Goal: Transaction & Acquisition: Book appointment/travel/reservation

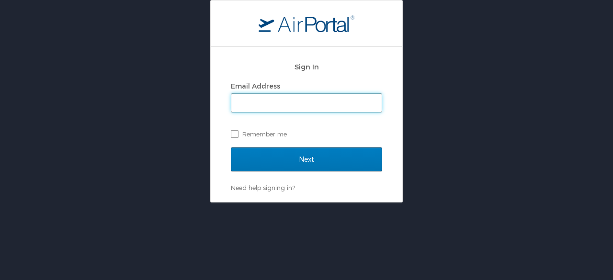
type input "[PERSON_NAME][EMAIL_ADDRESS][PERSON_NAME][DOMAIN_NAME]"
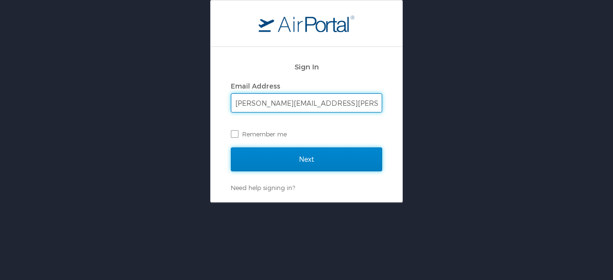
click at [327, 155] on input "Next" at bounding box center [306, 159] width 151 height 24
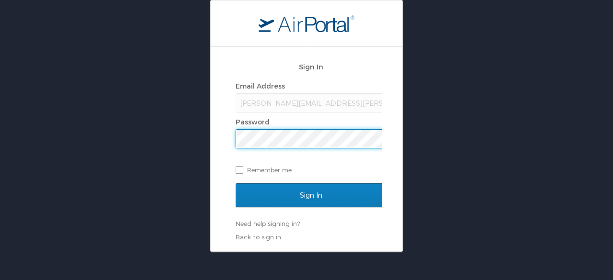
scroll to position [0, 1]
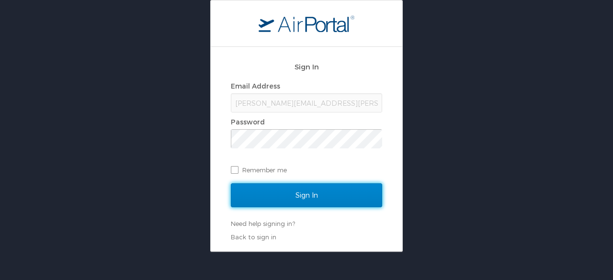
click at [297, 197] on input "Sign In" at bounding box center [306, 195] width 151 height 24
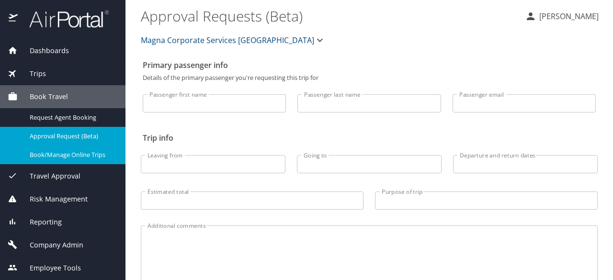
click at [58, 156] on span "Book/Manage Online Trips" at bounding box center [72, 154] width 84 height 9
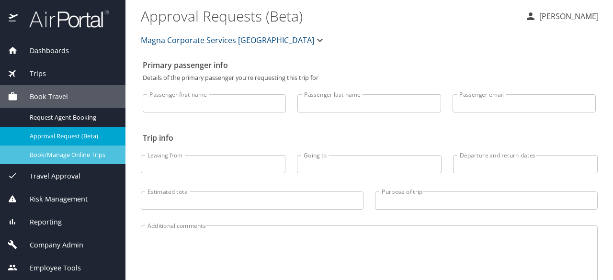
click at [72, 155] on span "Book/Manage Online Trips" at bounding box center [72, 154] width 84 height 9
